Goal: Task Accomplishment & Management: Use online tool/utility

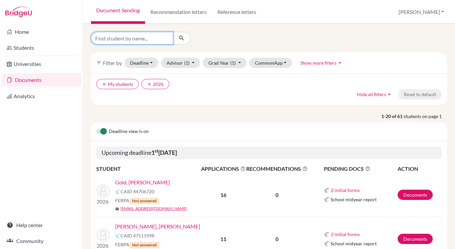
click at [143, 40] on input "Find student by name..." at bounding box center [132, 38] width 82 height 13
type input "ziv"
click button "submit" at bounding box center [182, 38] width 18 height 13
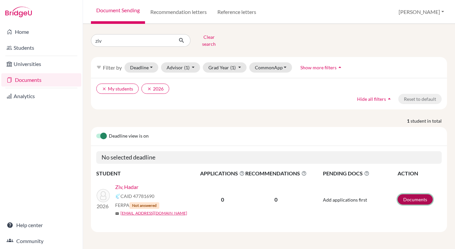
click at [411, 195] on link "Documents" at bounding box center [415, 200] width 35 height 10
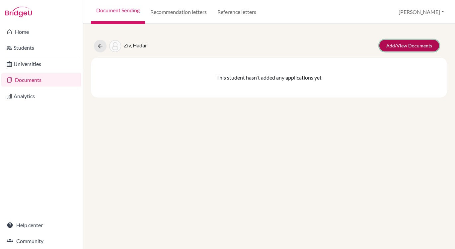
click at [403, 45] on link "Add/View Documents" at bounding box center [409, 46] width 60 height 12
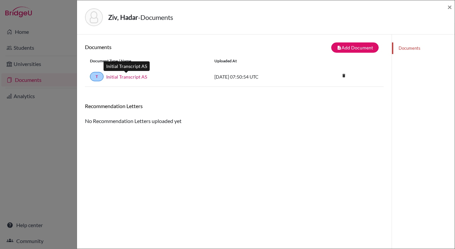
click at [121, 76] on link "Initial Transcript AS" at bounding box center [126, 76] width 41 height 7
